Goal: Information Seeking & Learning: Learn about a topic

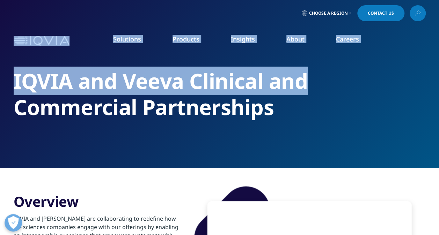
drag, startPoint x: 438, startPoint y: 20, endPoint x: 442, endPoint y: 61, distance: 42.0
